Goal: Find specific page/section: Find specific page/section

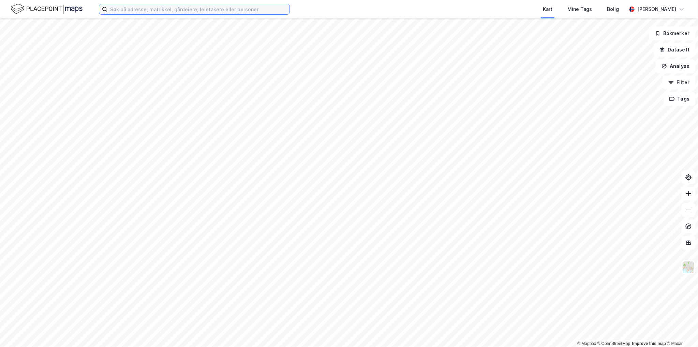
click at [188, 11] on input at bounding box center [198, 9] width 182 height 10
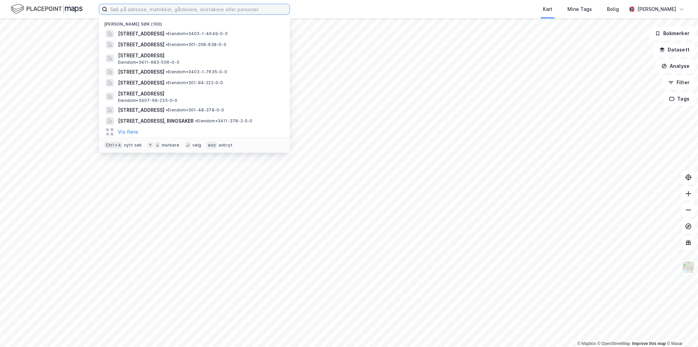
paste input "Søråshøgda 9"
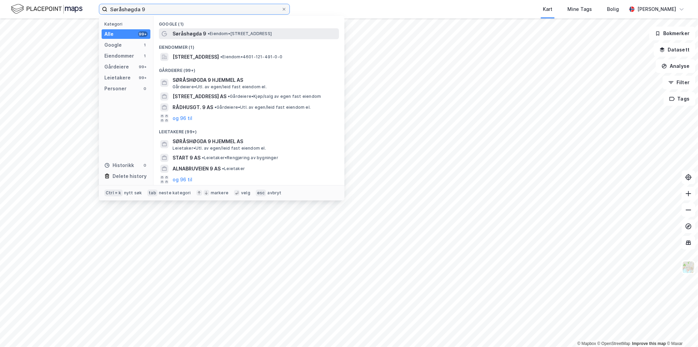
type input "Søråshøgda 9"
click at [210, 33] on span "•" at bounding box center [209, 33] width 2 height 5
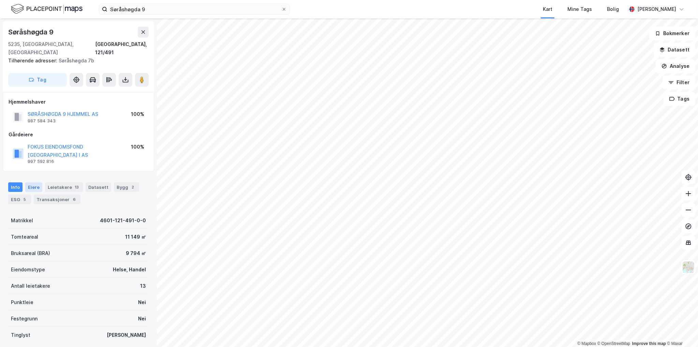
click at [30, 182] on div "Eiere" at bounding box center [33, 187] width 17 height 10
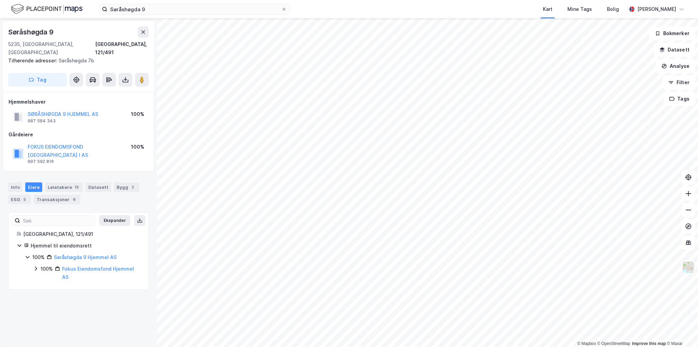
click at [34, 266] on icon at bounding box center [35, 268] width 5 height 5
click at [43, 286] on icon at bounding box center [43, 288] width 5 height 5
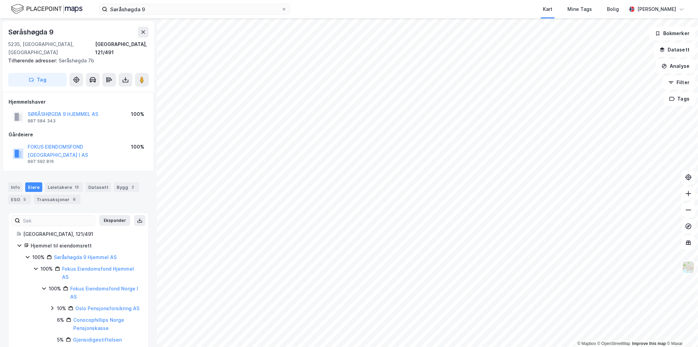
click at [45, 286] on icon at bounding box center [43, 288] width 5 height 5
click at [35, 266] on icon at bounding box center [35, 268] width 5 height 5
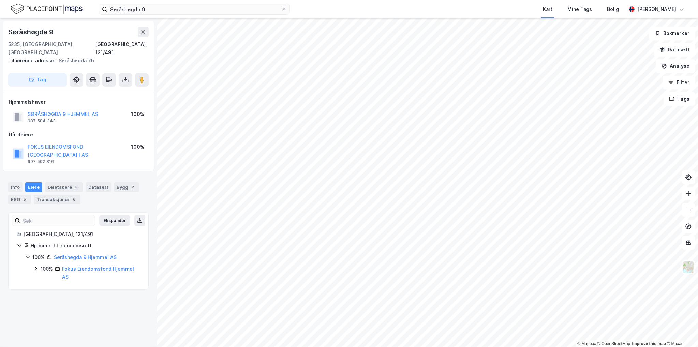
click at [28, 256] on icon at bounding box center [28, 257] width 4 height 2
click at [16, 182] on div "Info" at bounding box center [15, 187] width 14 height 10
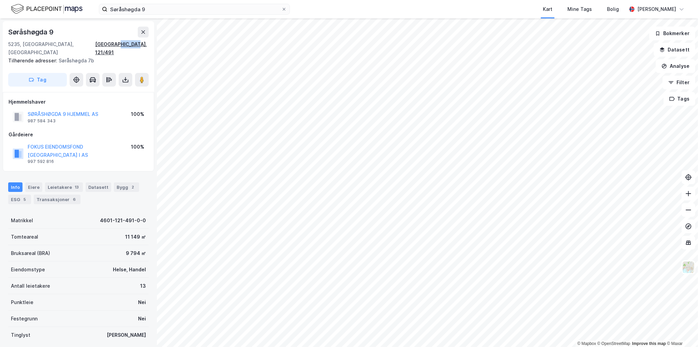
drag, startPoint x: 150, startPoint y: 44, endPoint x: 132, endPoint y: 43, distance: 18.5
click at [132, 43] on div "[STREET_ADDRESS] Tilhørende adresser: [STREET_ADDRESS] Tag" at bounding box center [78, 56] width 151 height 71
copy div "121/491"
